Goal: Task Accomplishment & Management: Manage account settings

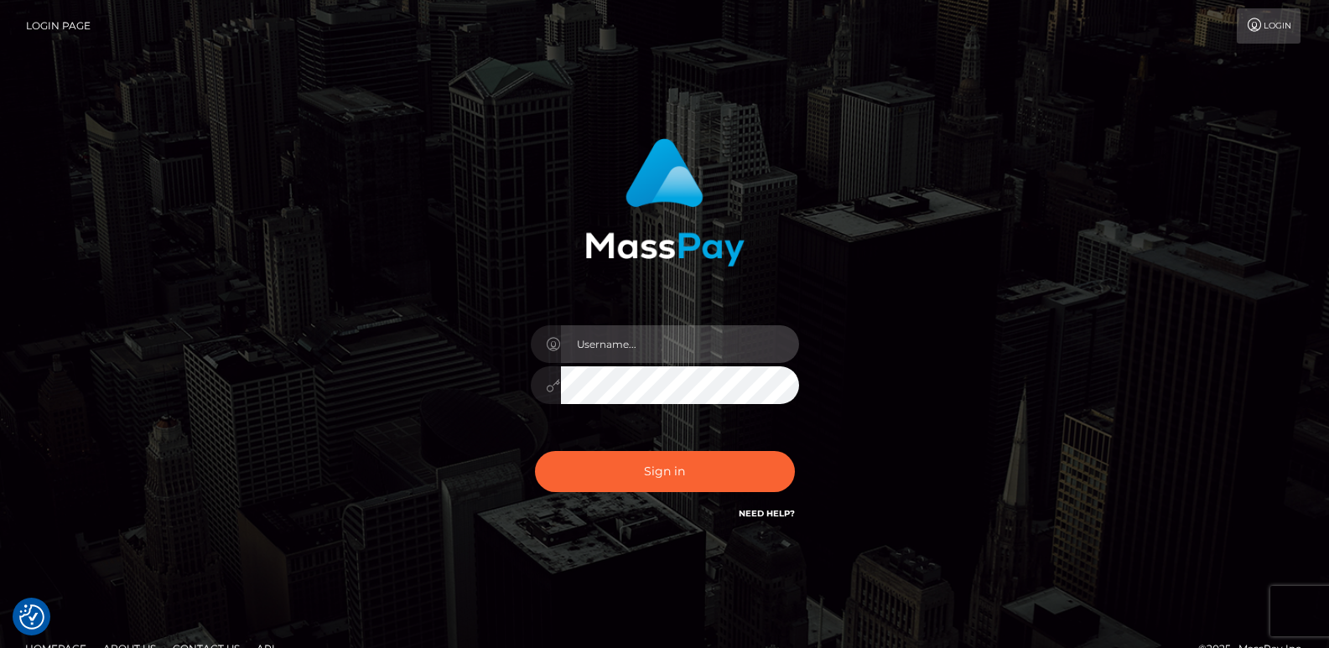
type input "[DOMAIN_NAME]"
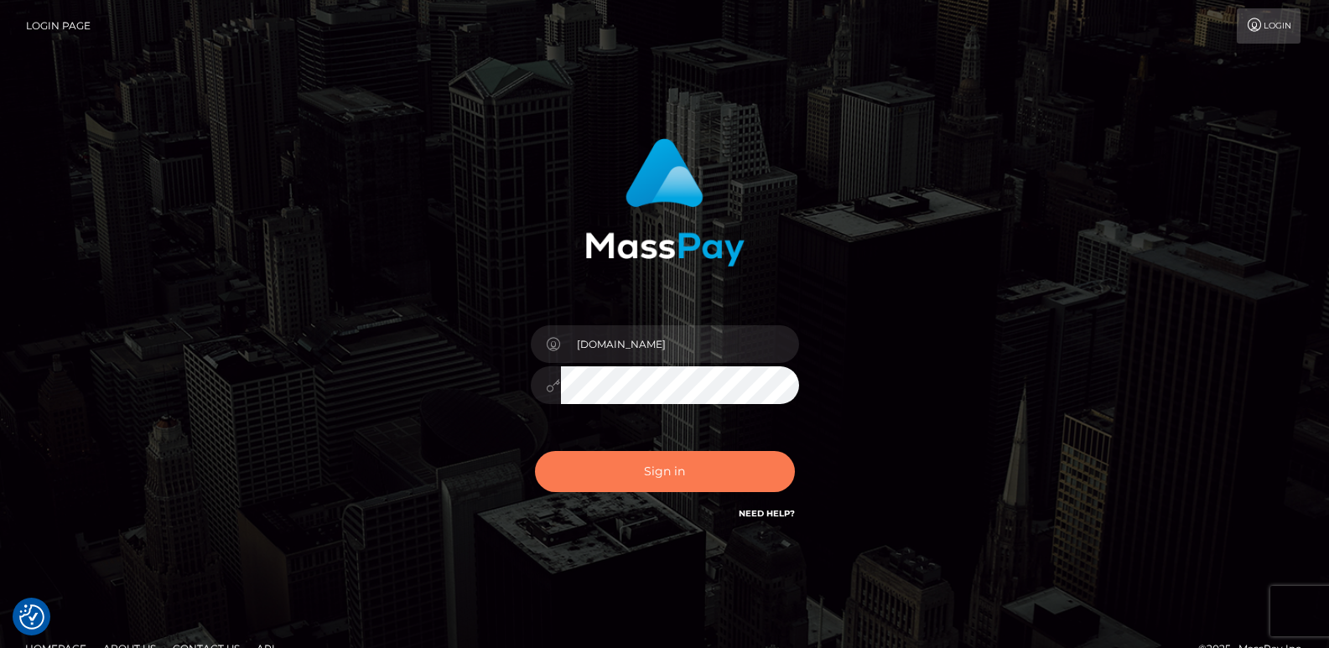
click at [646, 468] on button "Sign in" at bounding box center [665, 471] width 260 height 41
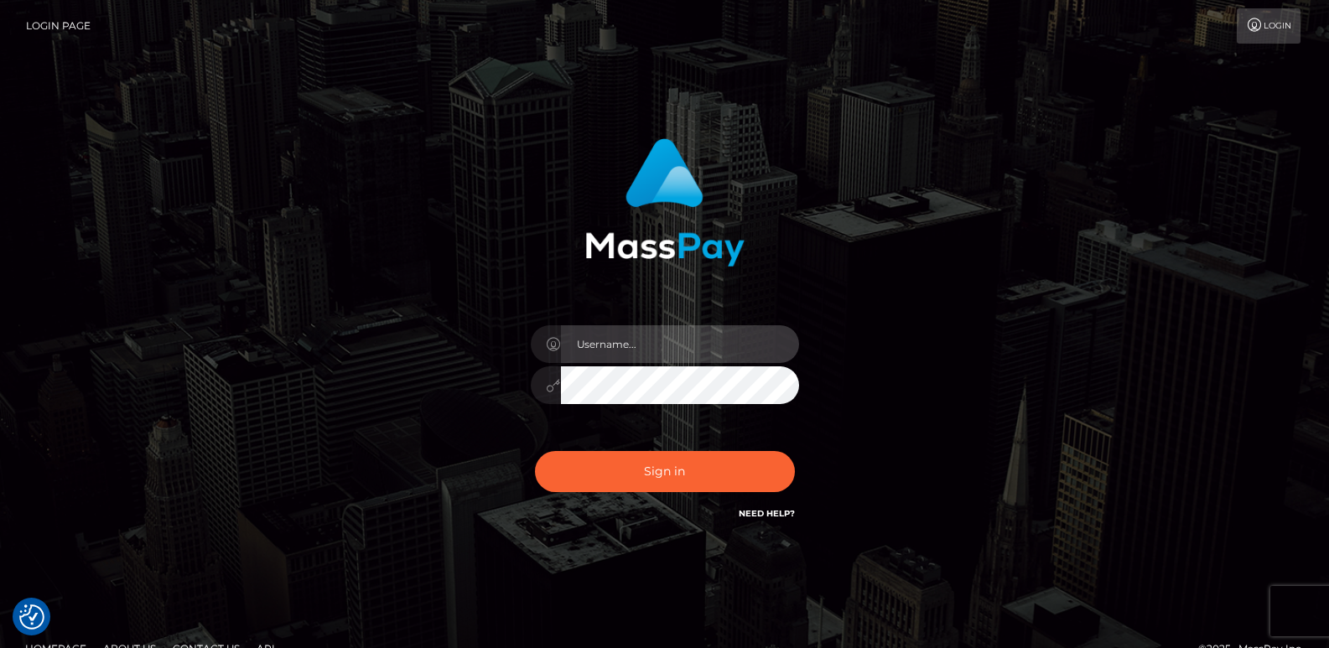
type input "[DOMAIN_NAME]"
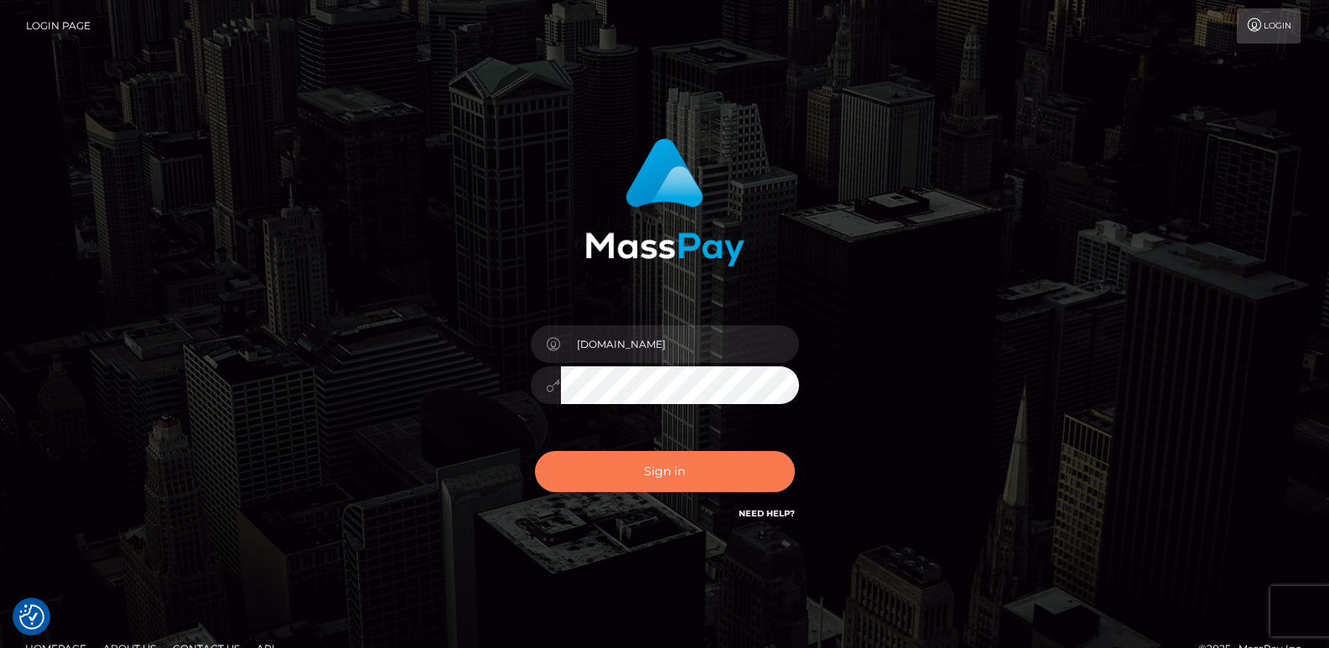
click at [646, 468] on button "Sign in" at bounding box center [665, 471] width 260 height 41
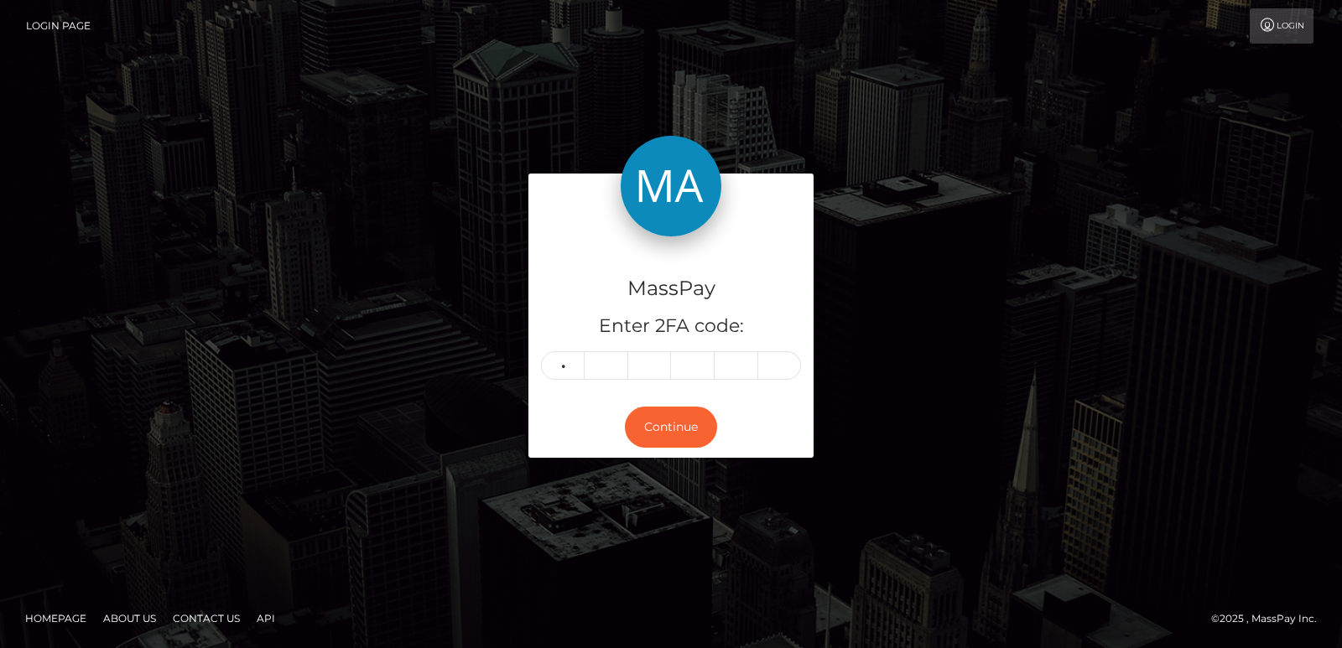
type input "6"
type input "7"
type input "2"
type input "6"
type input "1"
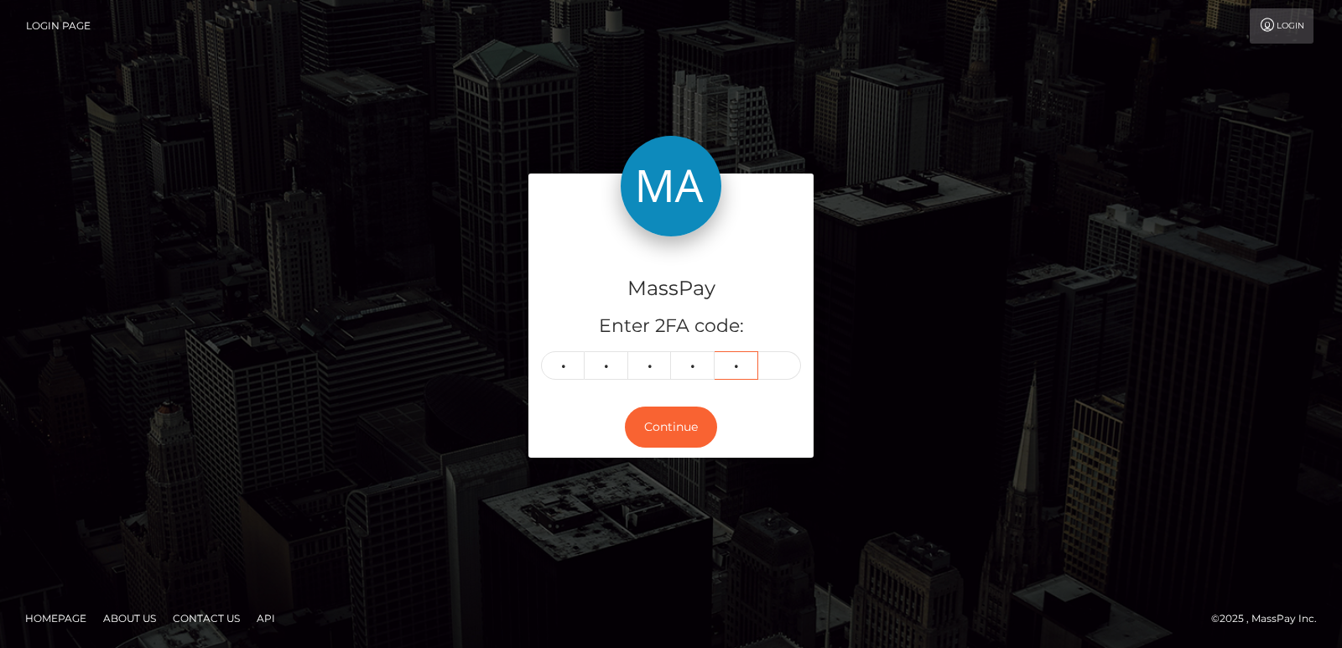
type input "9"
type input "3"
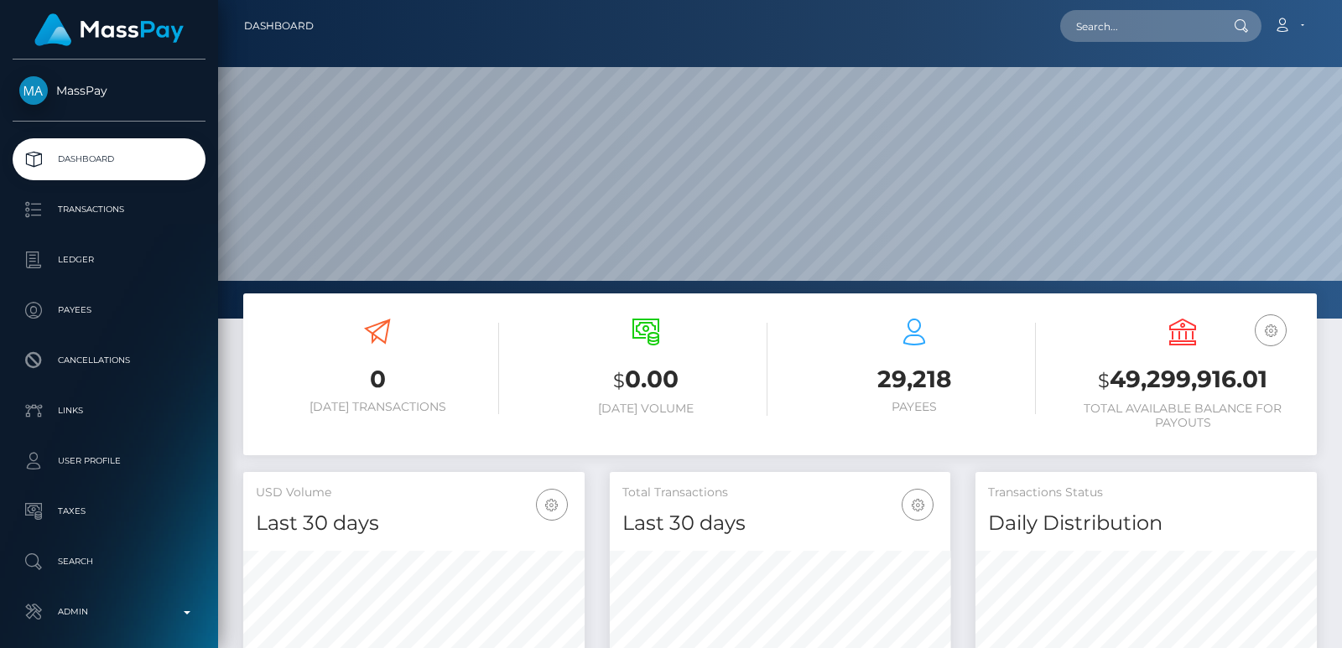
scroll to position [298, 341]
click at [1112, 24] on input "text" at bounding box center [1139, 26] width 158 height 32
paste input "j558krqbcj@privaterelay.appleid.com"
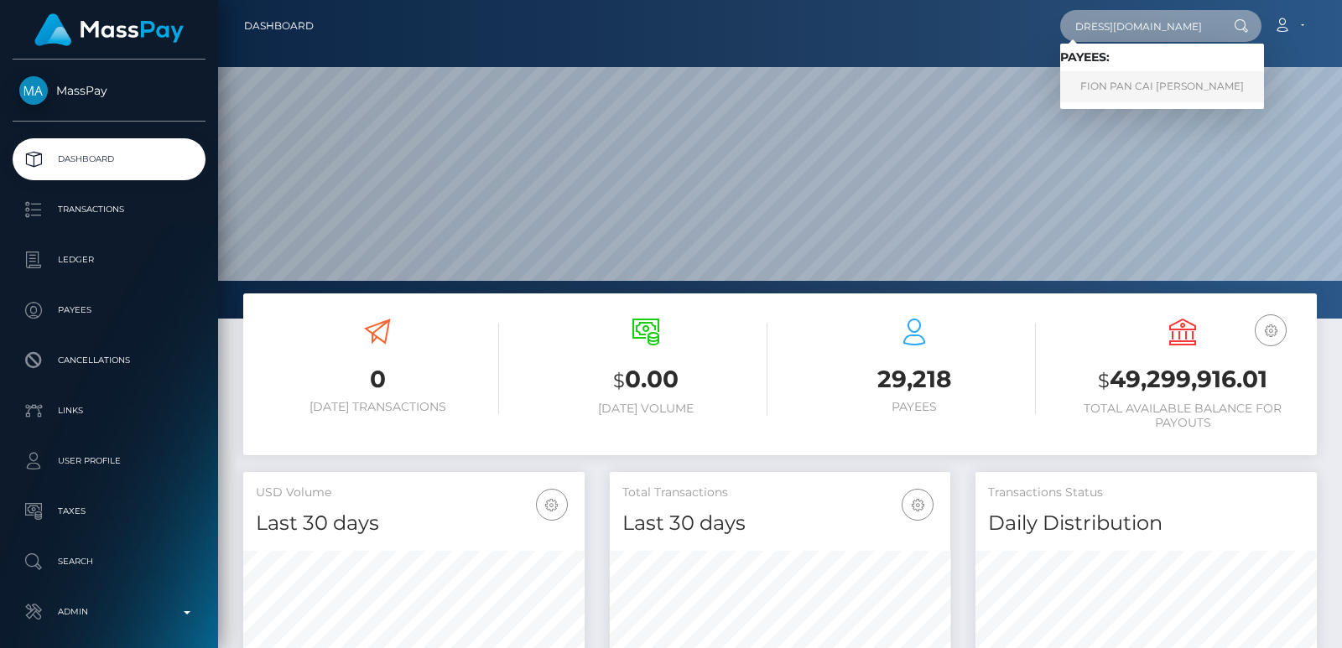
type input "j558krqbcj@privaterelay.appleid.com"
click at [1136, 90] on link "FION PAN CAI FENG Pan" at bounding box center [1162, 86] width 204 height 31
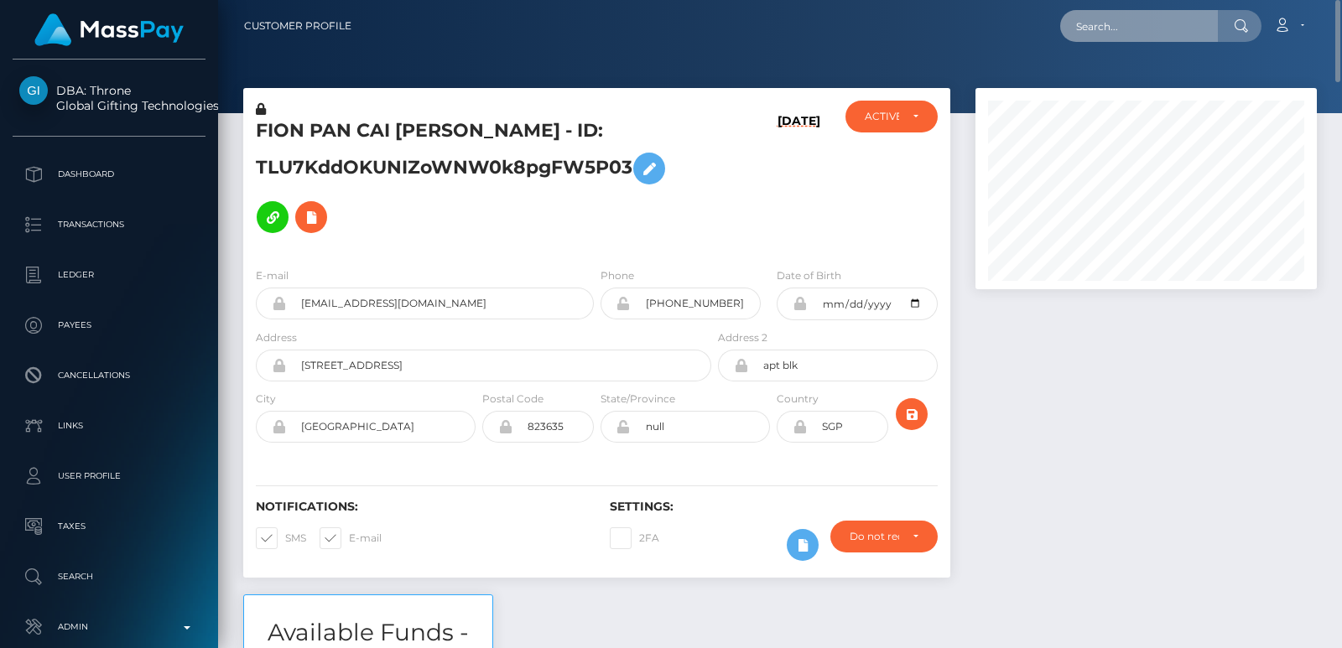
click at [1087, 19] on input "text" at bounding box center [1139, 26] width 158 height 32
paste input "[EMAIL_ADDRESS][DOMAIN_NAME]"
type input "[EMAIL_ADDRESS][DOMAIN_NAME]"
